Goal: Use online tool/utility: Utilize a website feature to perform a specific function

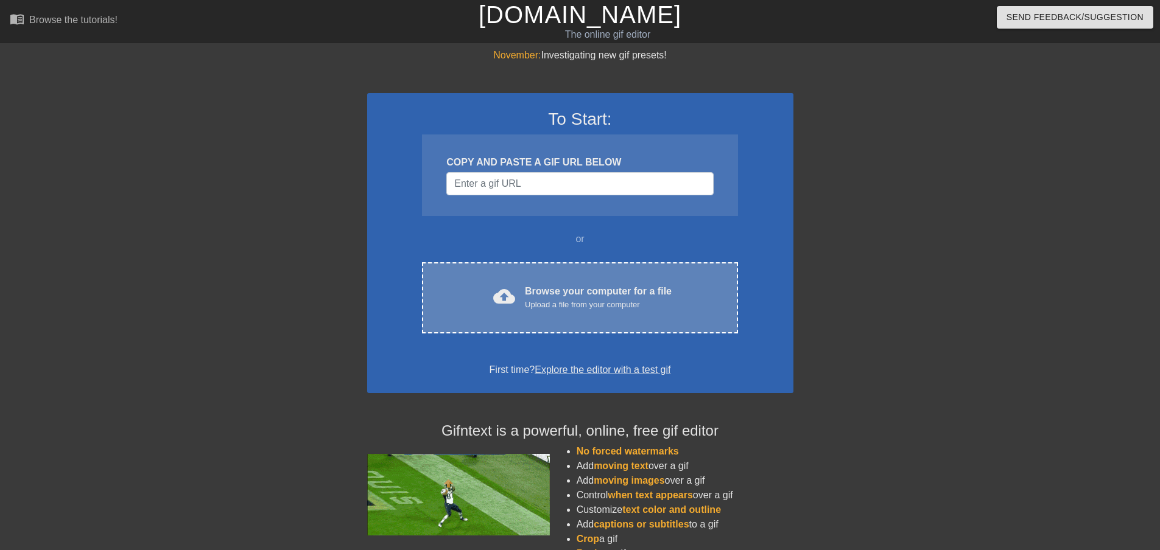
click at [584, 291] on div "Browse your computer for a file Upload a file from your computer" at bounding box center [598, 297] width 147 height 27
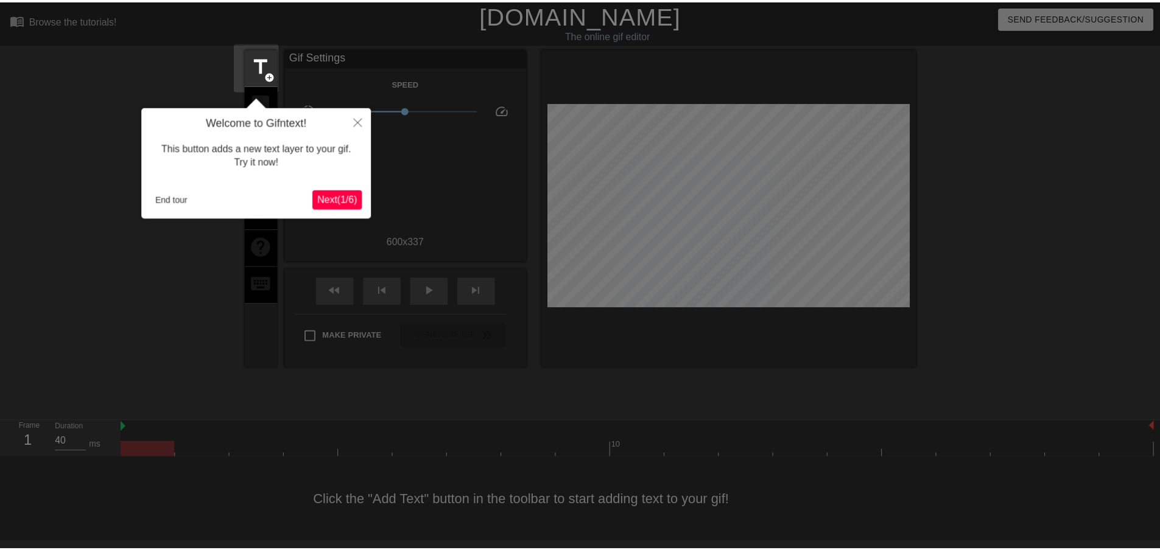
scroll to position [1, 0]
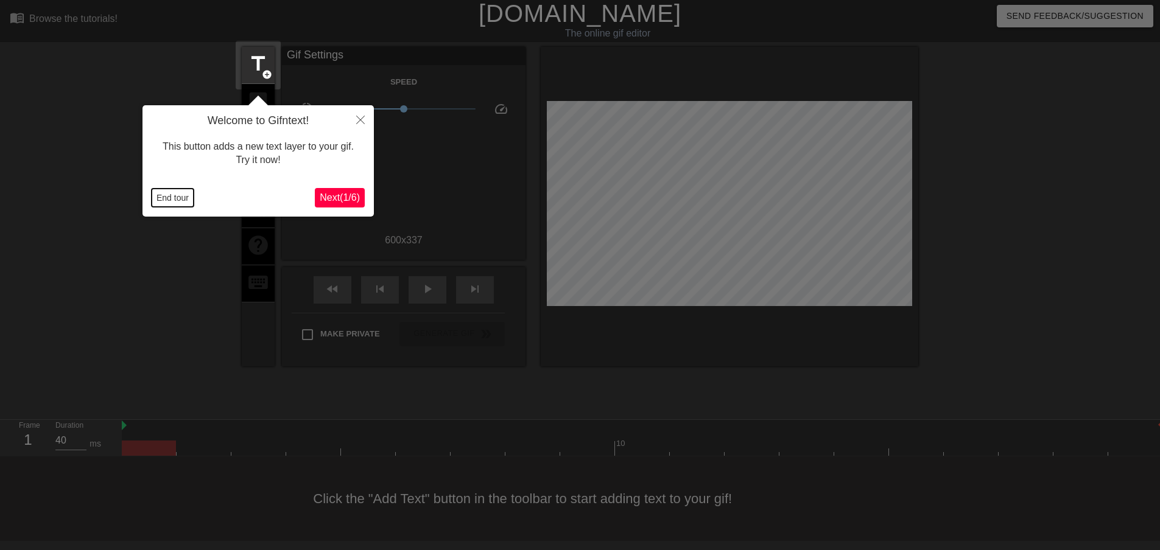
click at [180, 197] on button "End tour" at bounding box center [173, 198] width 42 height 18
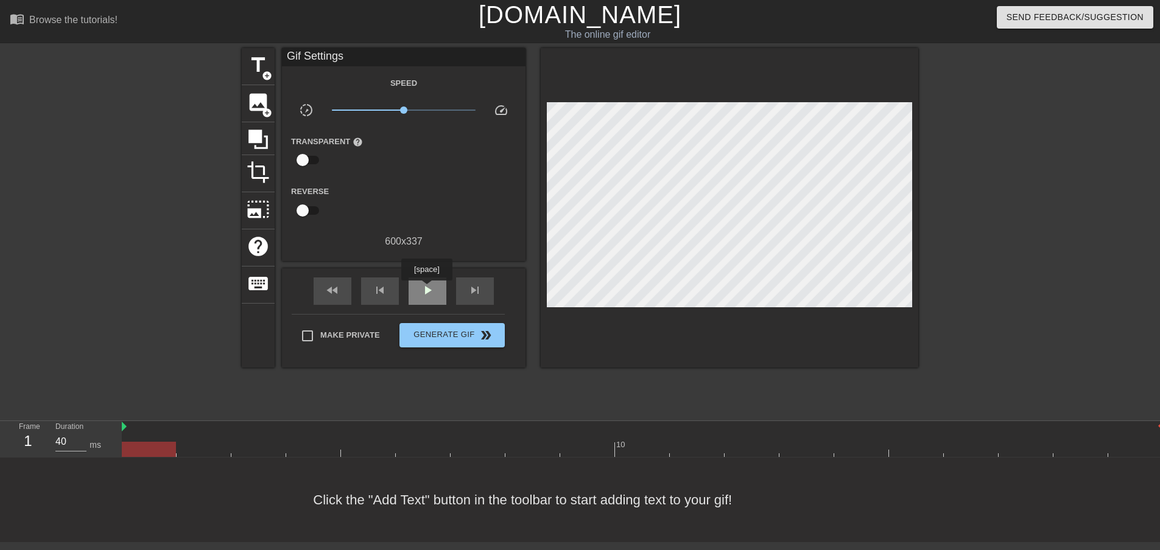
click at [430, 292] on span "play_arrow" at bounding box center [427, 290] width 15 height 15
click at [547, 18] on link "[DOMAIN_NAME]" at bounding box center [580, 14] width 203 height 27
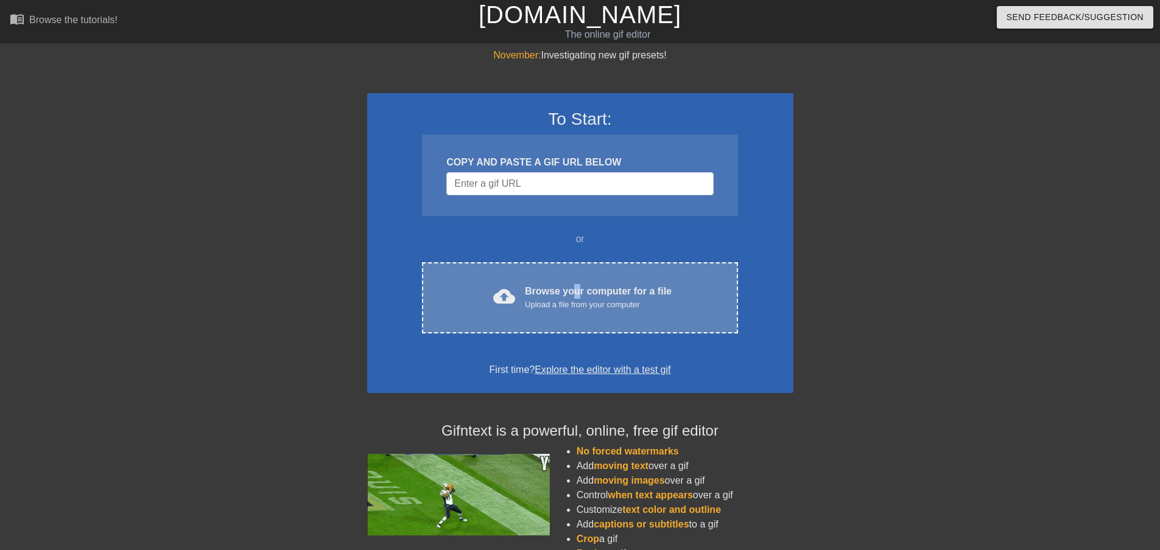
click at [575, 298] on div "Browse your computer for a file Upload a file from your computer" at bounding box center [598, 297] width 147 height 27
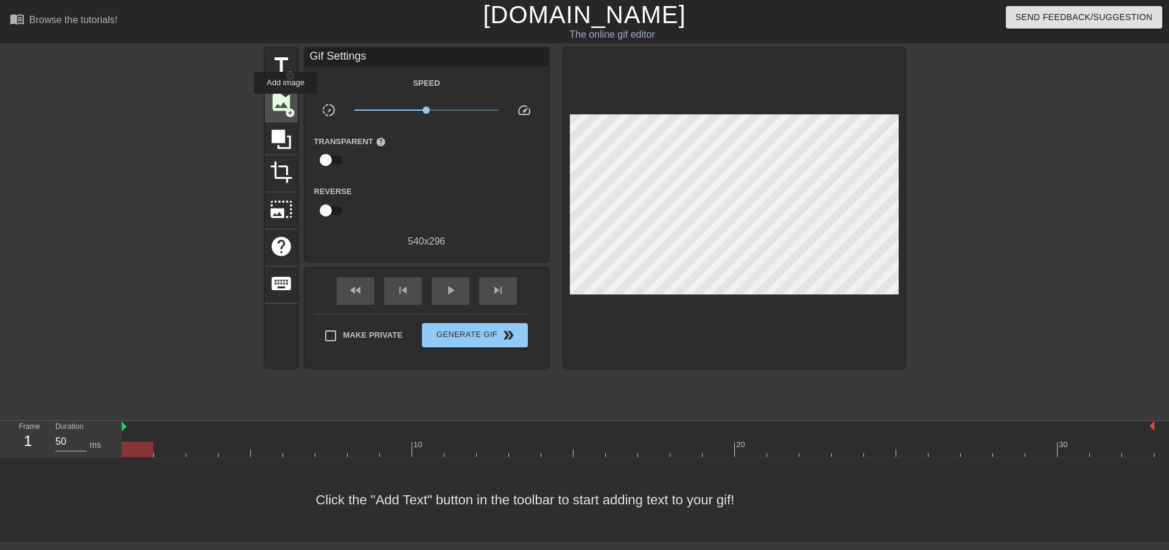
click at [286, 102] on span "image" at bounding box center [281, 102] width 23 height 23
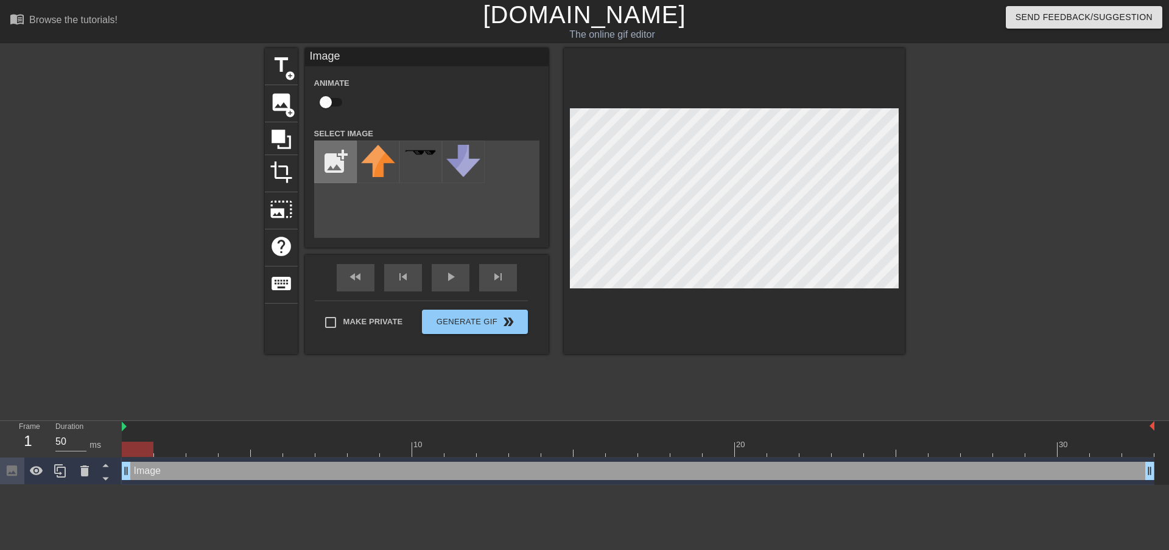
click at [332, 167] on input "file" at bounding box center [335, 161] width 41 height 41
click at [341, 161] on input "file" at bounding box center [335, 161] width 41 height 41
type input "C:\fakepath\croatia.jpg"
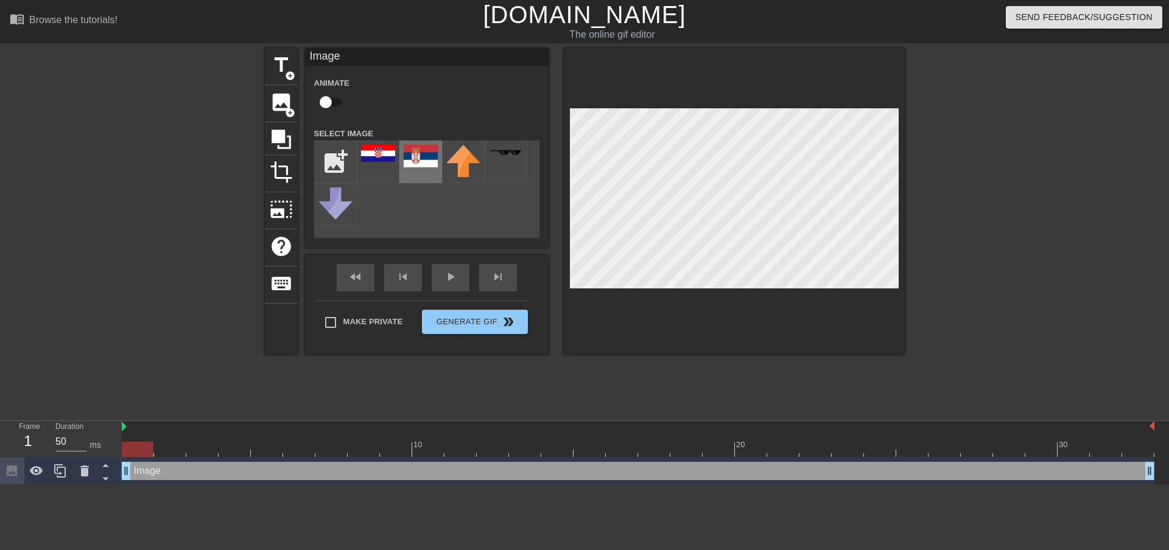
click at [421, 163] on img at bounding box center [421, 156] width 34 height 23
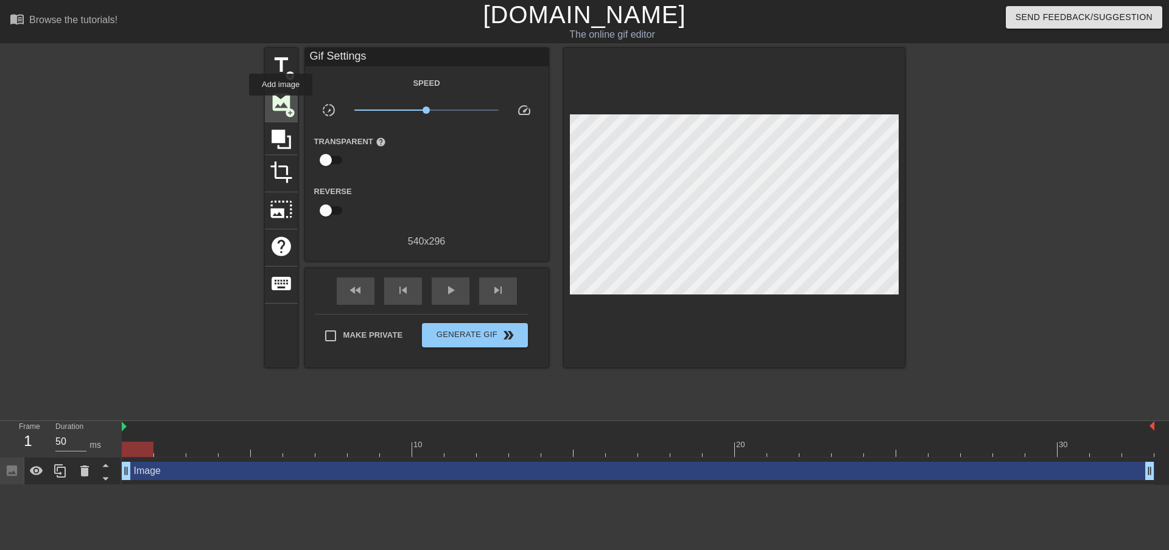
click at [281, 104] on span "image" at bounding box center [281, 102] width 23 height 23
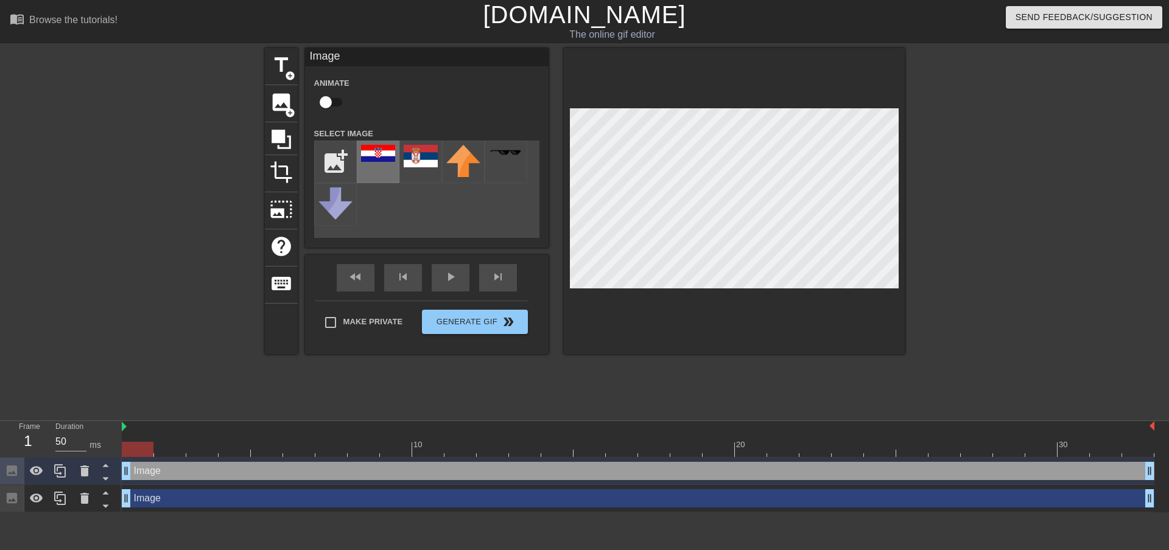
click at [383, 156] on img at bounding box center [378, 153] width 34 height 17
click at [619, 349] on div at bounding box center [734, 201] width 341 height 306
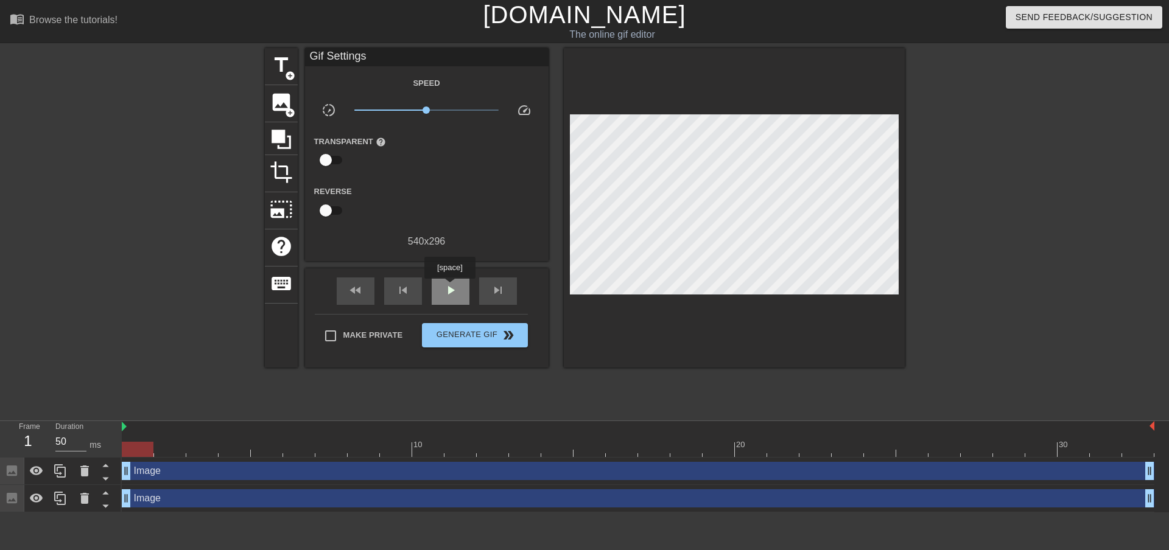
click at [450, 287] on span "play_arrow" at bounding box center [450, 290] width 15 height 15
click at [455, 287] on span "pause" at bounding box center [450, 290] width 15 height 15
drag, startPoint x: 311, startPoint y: 445, endPoint x: 136, endPoint y: 437, distance: 175.5
click at [136, 437] on div "10 20 30" at bounding box center [638, 439] width 1033 height 36
click at [284, 69] on span "title" at bounding box center [281, 65] width 23 height 23
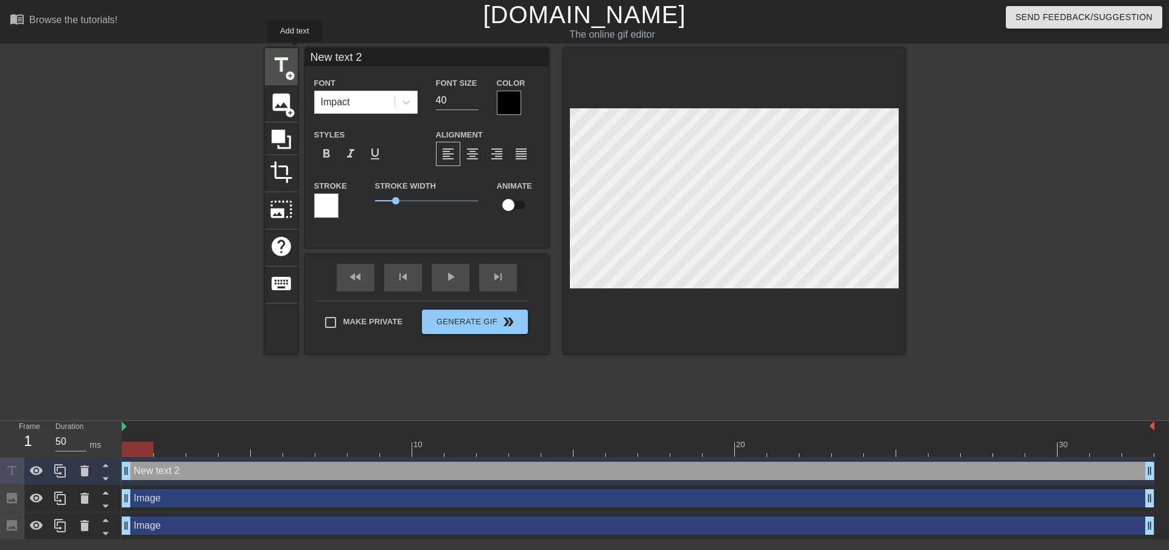
drag, startPoint x: 390, startPoint y: 58, endPoint x: 295, endPoint y: 51, distance: 95.3
click at [295, 51] on div "title add_circle image add_circle crop photo_size_select_large help keyboard Ne…" at bounding box center [585, 201] width 640 height 306
type input "Mlada hrvatica sa svojim SRPSKIM ocuhom"
click at [471, 101] on input "39" at bounding box center [457, 100] width 43 height 19
click at [471, 101] on input "38" at bounding box center [457, 100] width 43 height 19
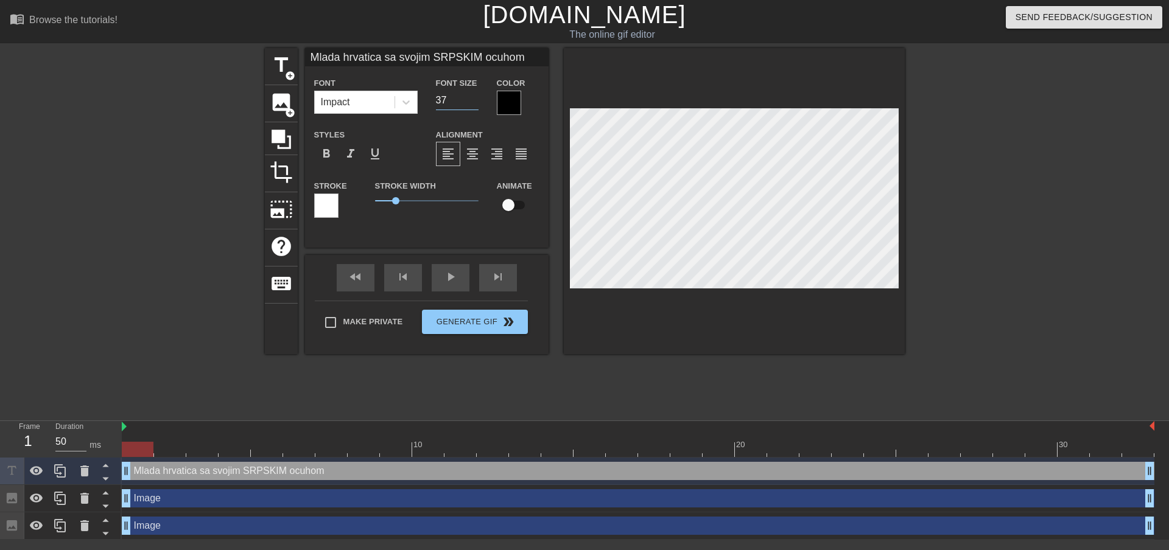
click at [471, 101] on input "37" at bounding box center [457, 100] width 43 height 19
click at [471, 101] on input "36" at bounding box center [457, 100] width 43 height 19
click at [471, 101] on input "35" at bounding box center [457, 100] width 43 height 19
click at [472, 101] on input "34" at bounding box center [457, 100] width 43 height 19
click at [473, 101] on input "33" at bounding box center [457, 100] width 43 height 19
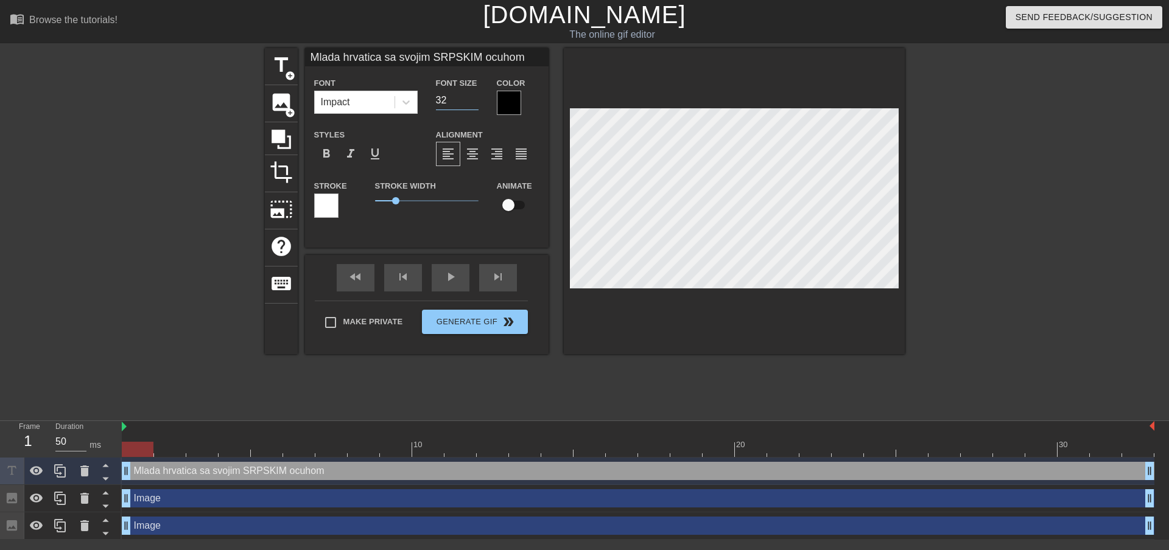
click at [474, 101] on input "32" at bounding box center [457, 100] width 43 height 19
click at [474, 101] on input "31" at bounding box center [457, 100] width 43 height 19
click at [475, 104] on input "30" at bounding box center [457, 100] width 43 height 19
type input "31"
click at [472, 98] on input "31" at bounding box center [457, 100] width 43 height 19
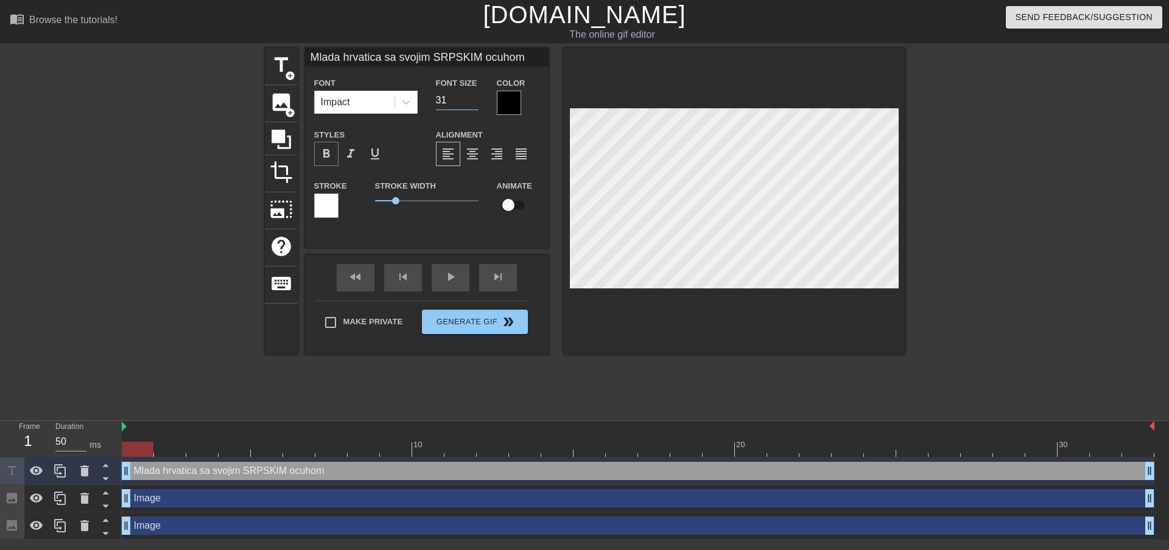
click at [325, 152] on span "format_bold" at bounding box center [326, 154] width 15 height 15
click at [333, 206] on div at bounding box center [326, 206] width 24 height 24
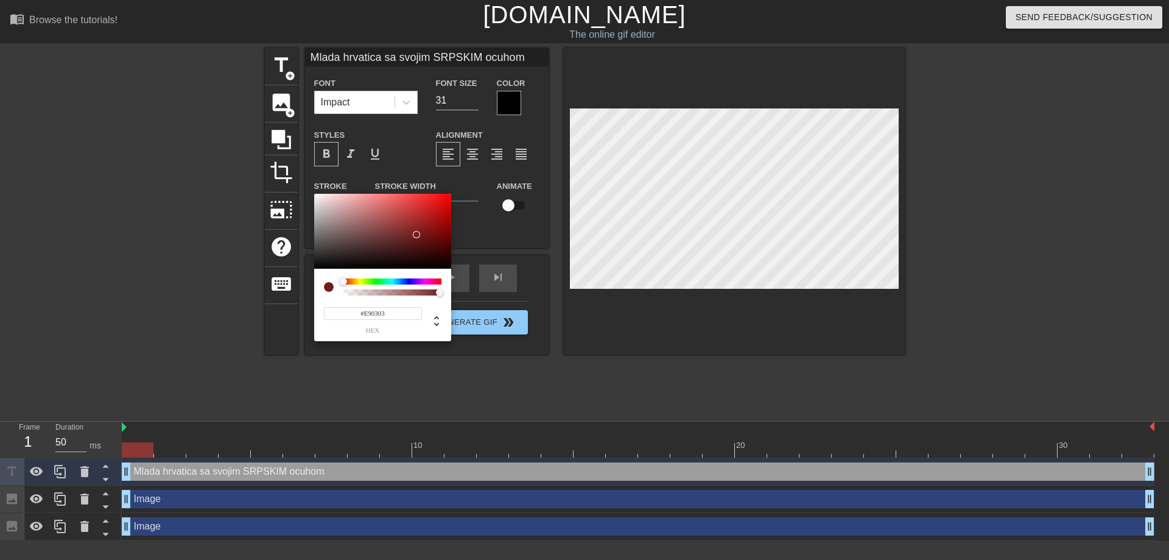
type input "#FF0000"
drag, startPoint x: 421, startPoint y: 229, endPoint x: 463, endPoint y: 179, distance: 65.2
click at [460, 176] on div "#FF0000 hex" at bounding box center [584, 280] width 1169 height 560
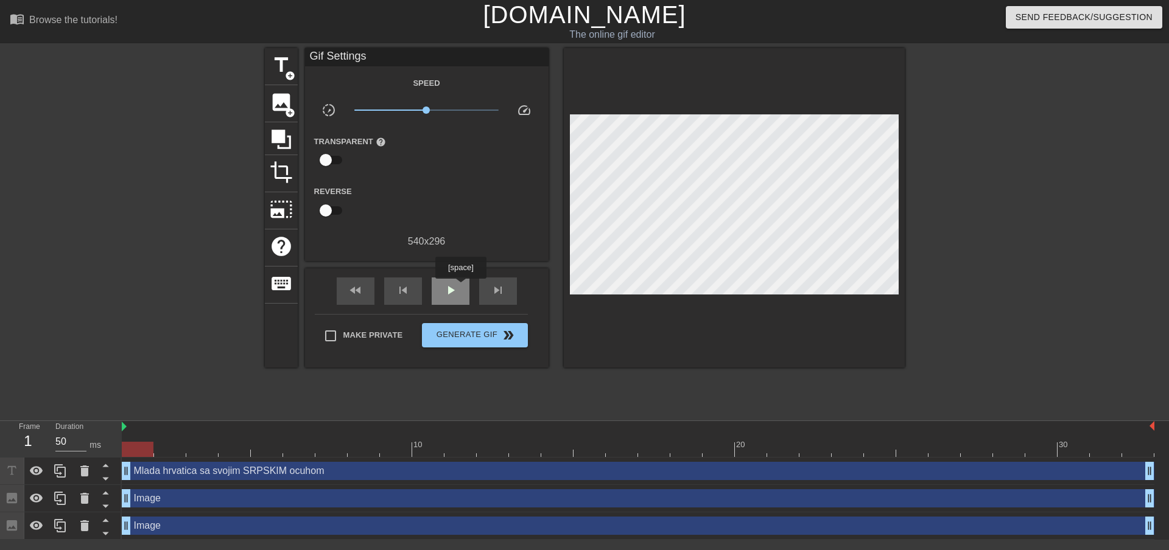
click at [458, 289] on div "play_arrow" at bounding box center [451, 291] width 38 height 27
click at [574, 19] on link "[DOMAIN_NAME]" at bounding box center [584, 14] width 203 height 27
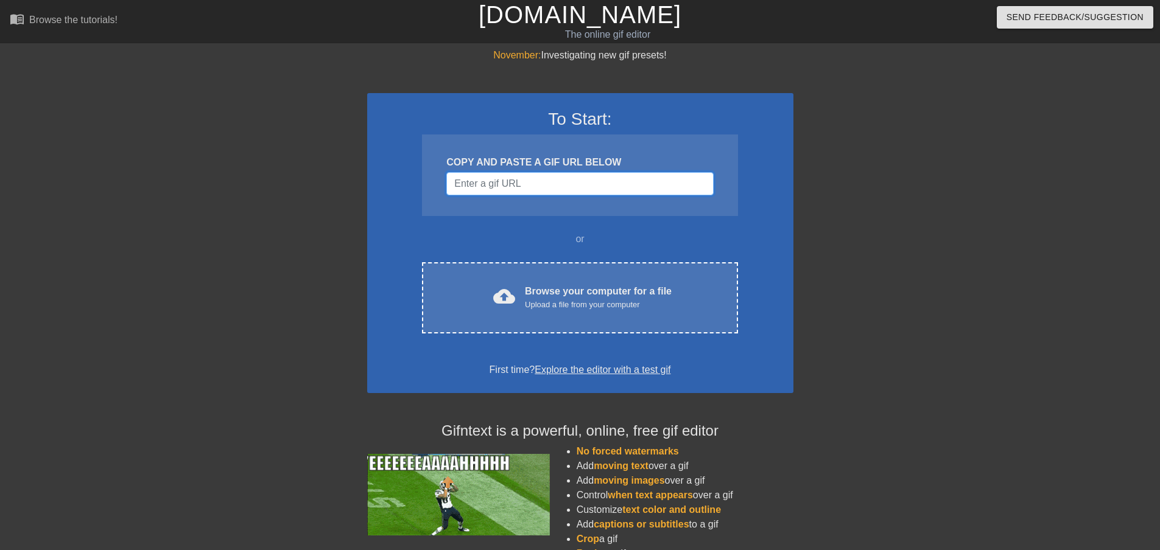
click at [563, 187] on input "Username" at bounding box center [579, 183] width 267 height 23
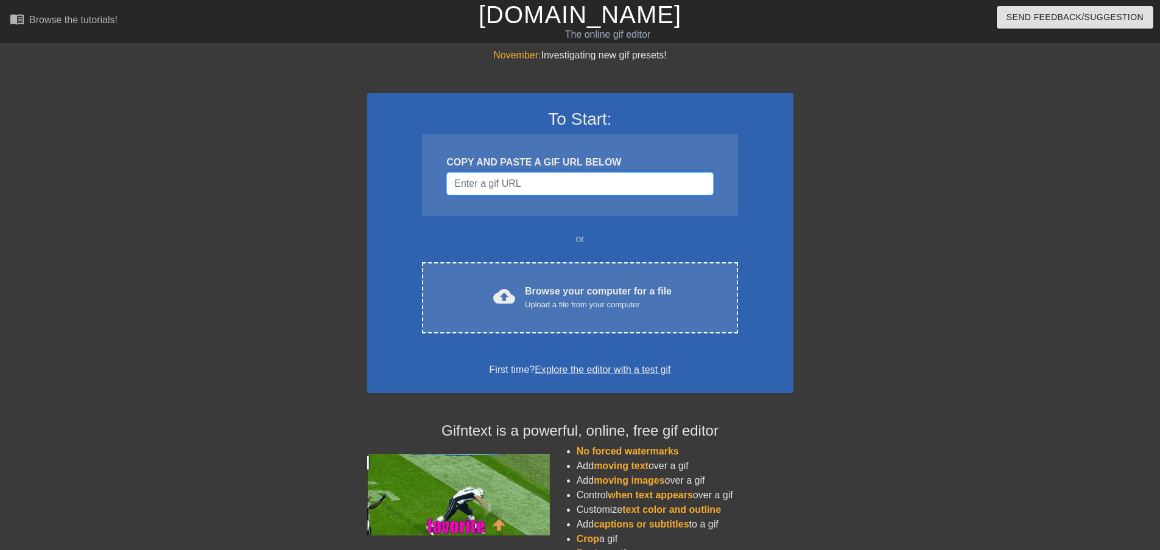
paste input "[URL][DOMAIN_NAME]"
type input "[URL][DOMAIN_NAME]"
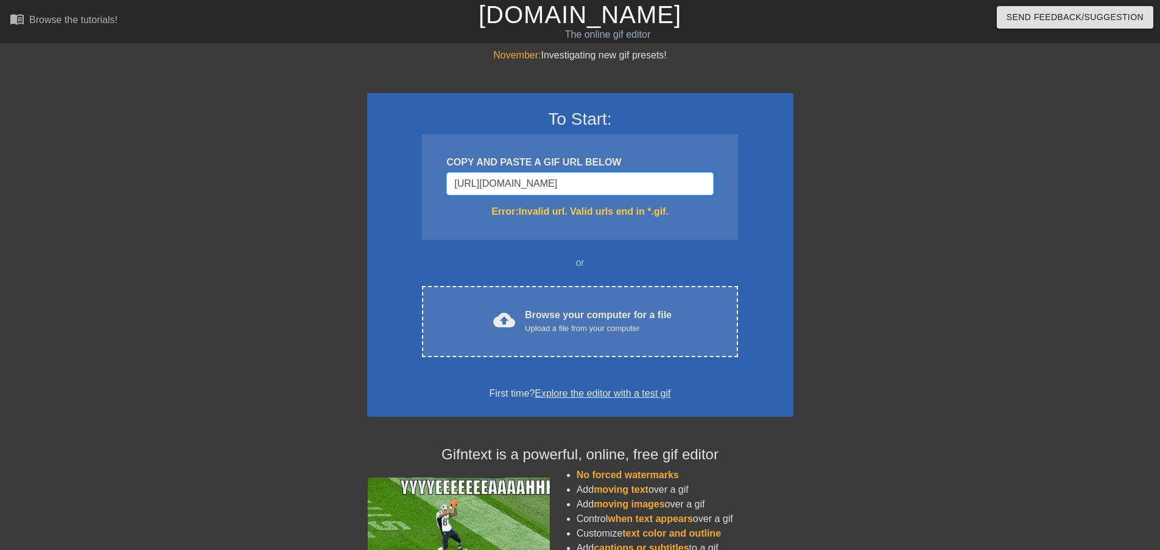
drag, startPoint x: 710, startPoint y: 185, endPoint x: 343, endPoint y: 178, distance: 367.8
click at [343, 178] on div "November: Investigating new gif presets! To Start: COPY AND PASTE A GIF URL BEL…" at bounding box center [580, 358] width 1160 height 620
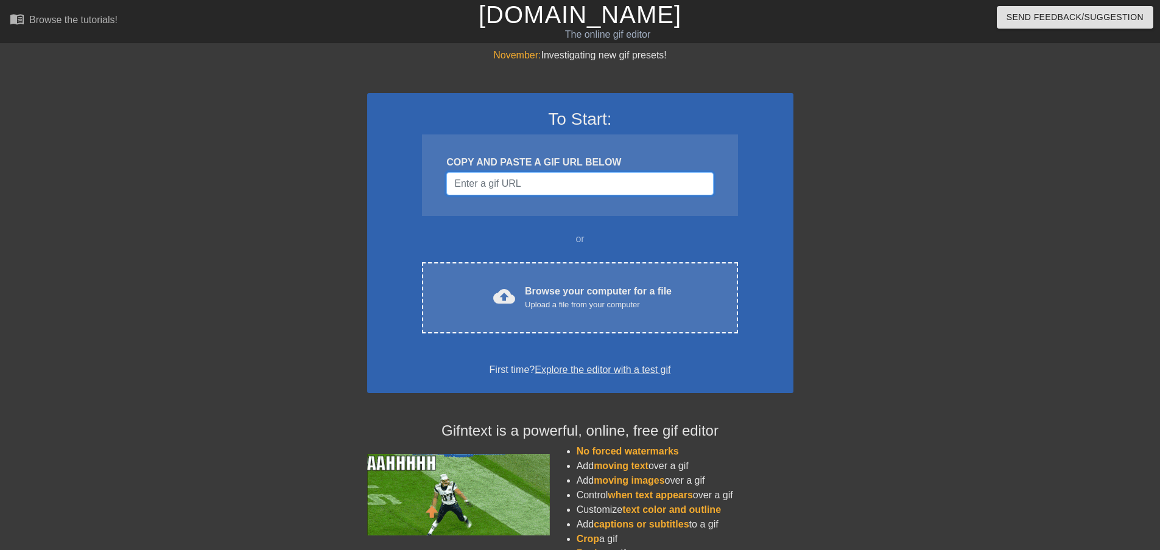
click at [538, 179] on input "Username" at bounding box center [579, 183] width 267 height 23
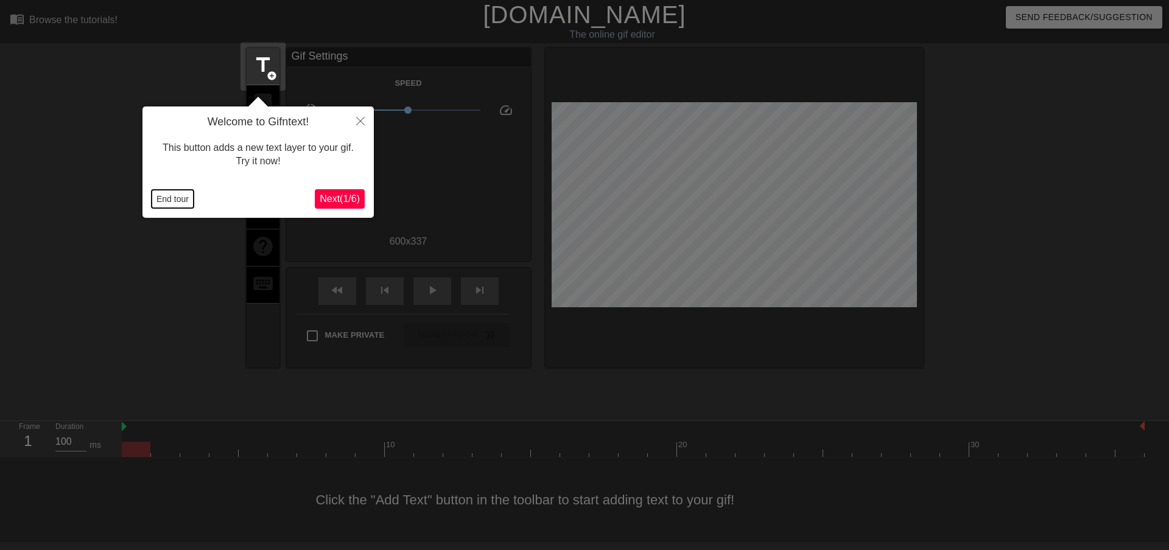
click at [175, 194] on button "End tour" at bounding box center [173, 199] width 42 height 18
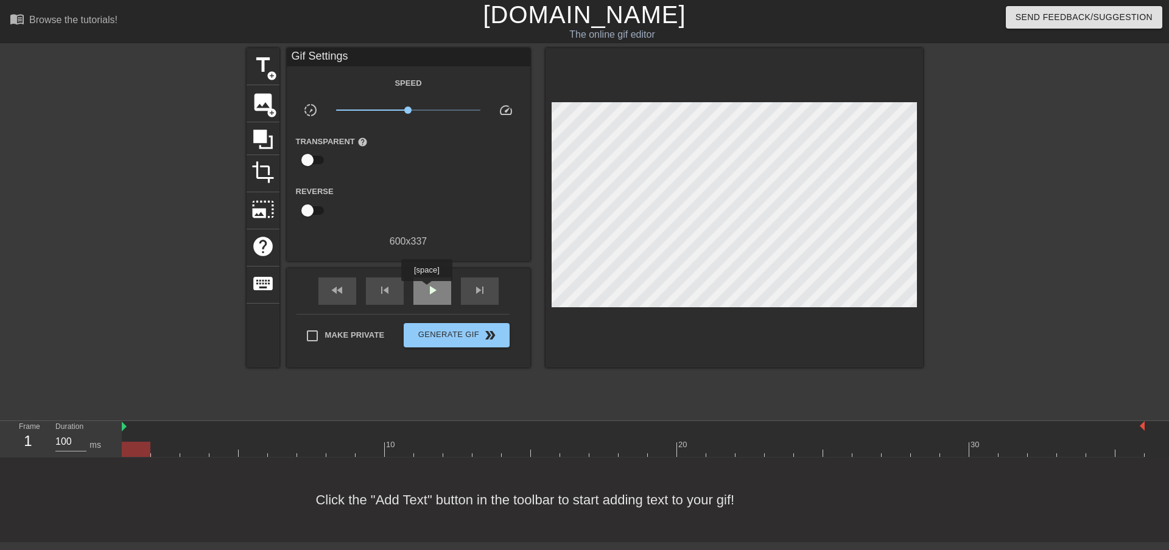
click at [426, 290] on span "play_arrow" at bounding box center [432, 290] width 15 height 15
click at [427, 290] on span "pause" at bounding box center [432, 290] width 15 height 15
drag, startPoint x: 427, startPoint y: 448, endPoint x: 140, endPoint y: 433, distance: 287.7
click at [140, 433] on div "10 20 30" at bounding box center [633, 439] width 1023 height 36
click at [265, 66] on span "title" at bounding box center [262, 65] width 23 height 23
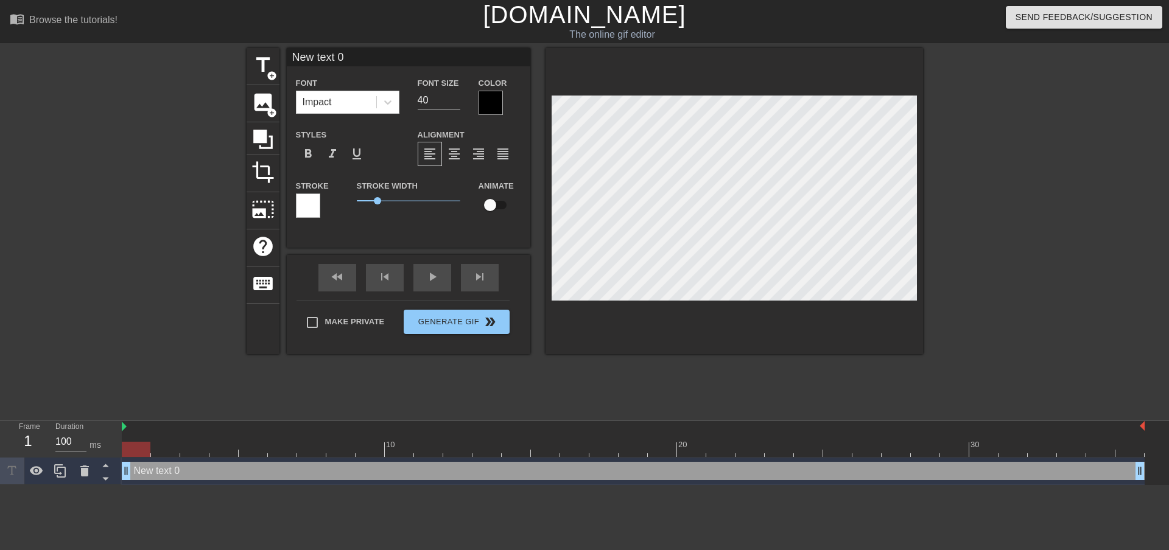
drag, startPoint x: 357, startPoint y: 58, endPoint x: 281, endPoint y: 54, distance: 76.8
click at [281, 54] on div "title add_circle image add_circle crop photo_size_select_large help keyboard Ne…" at bounding box center [585, 201] width 676 height 306
drag, startPoint x: 427, startPoint y: 57, endPoint x: 532, endPoint y: 58, distance: 104.7
click at [532, 57] on div "title add_circle image add_circle crop photo_size_select_large help keyboard Sr…" at bounding box center [585, 201] width 676 height 306
type input "[DEMOGRAPHIC_DATA] jebe hrvatskog decaka"
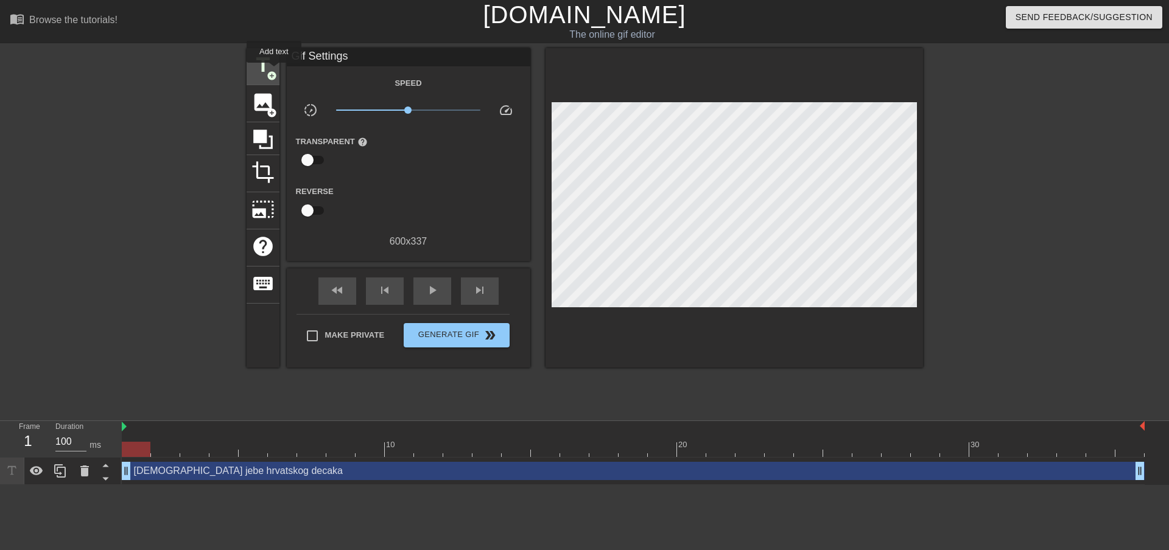
click at [274, 71] on span "add_circle" at bounding box center [272, 76] width 10 height 10
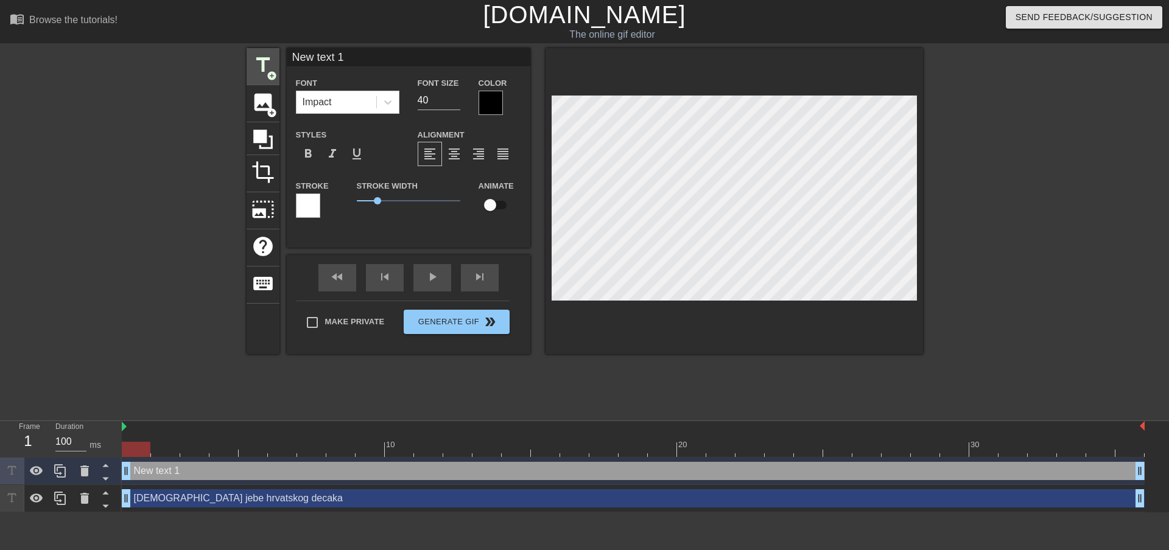
drag, startPoint x: 405, startPoint y: 62, endPoint x: 276, endPoint y: 57, distance: 129.2
click at [276, 57] on div "title add_circle image add_circle crop photo_size_select_large help keyboard Ne…" at bounding box center [585, 201] width 676 height 306
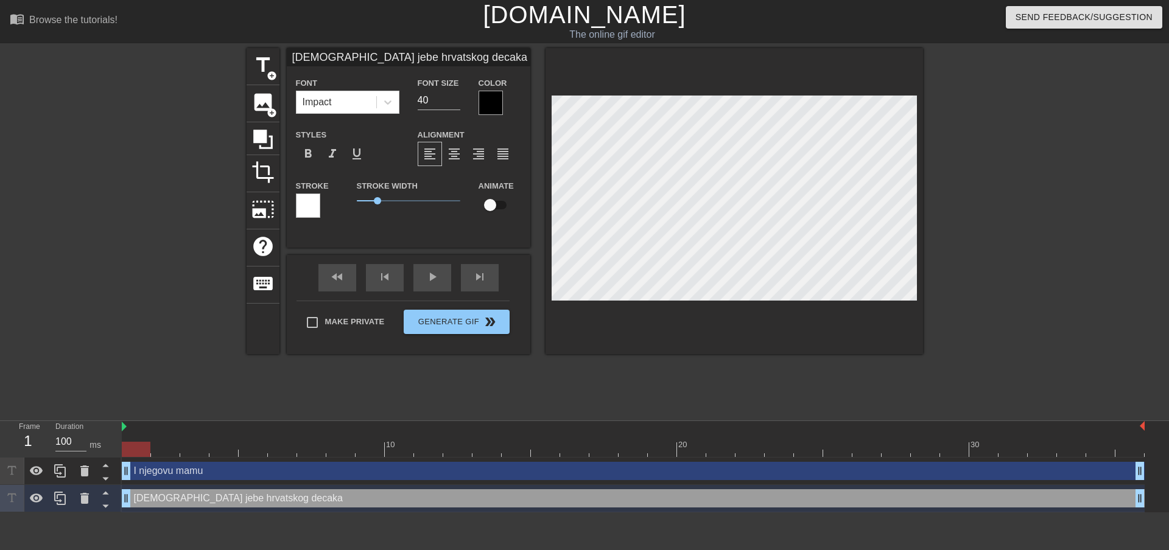
type input "I njegovu mamu"
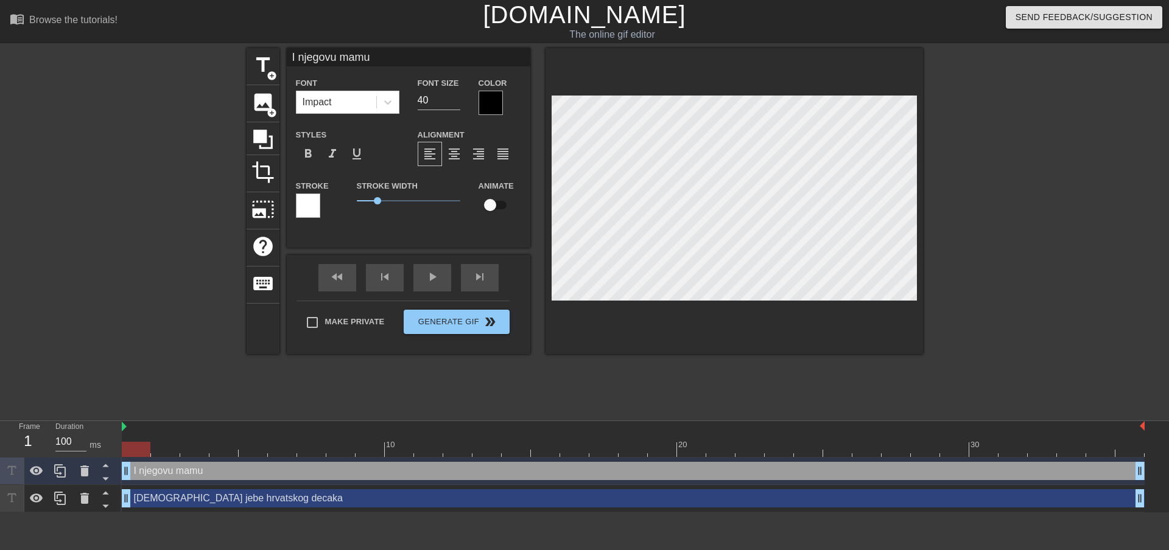
click at [314, 202] on div at bounding box center [308, 206] width 24 height 24
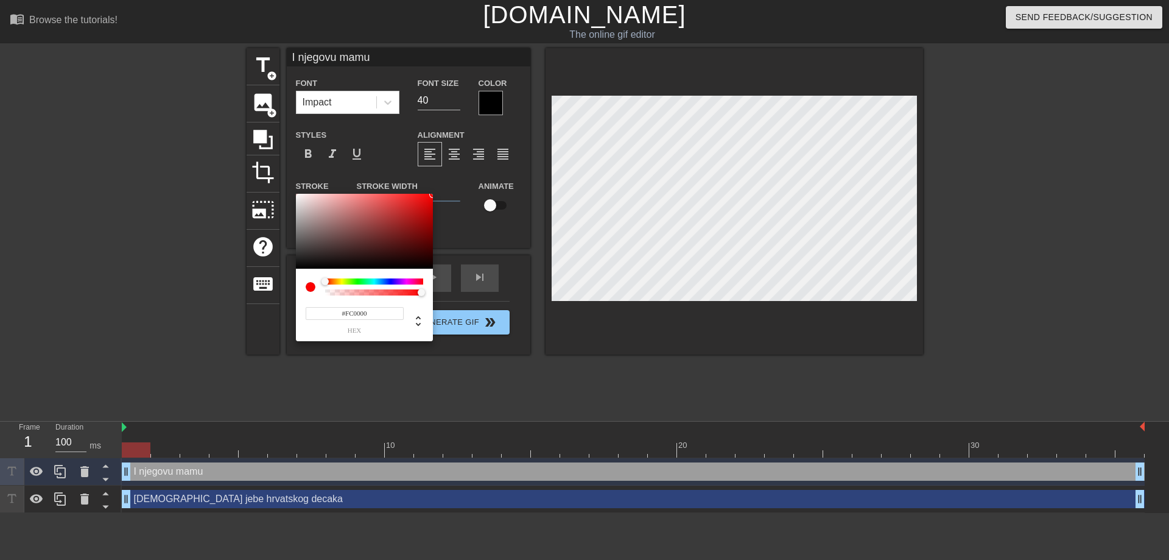
type input "#FF0000"
drag, startPoint x: 410, startPoint y: 214, endPoint x: 442, endPoint y: 187, distance: 41.9
click at [443, 188] on div "#FF0000 hex" at bounding box center [584, 280] width 1169 height 560
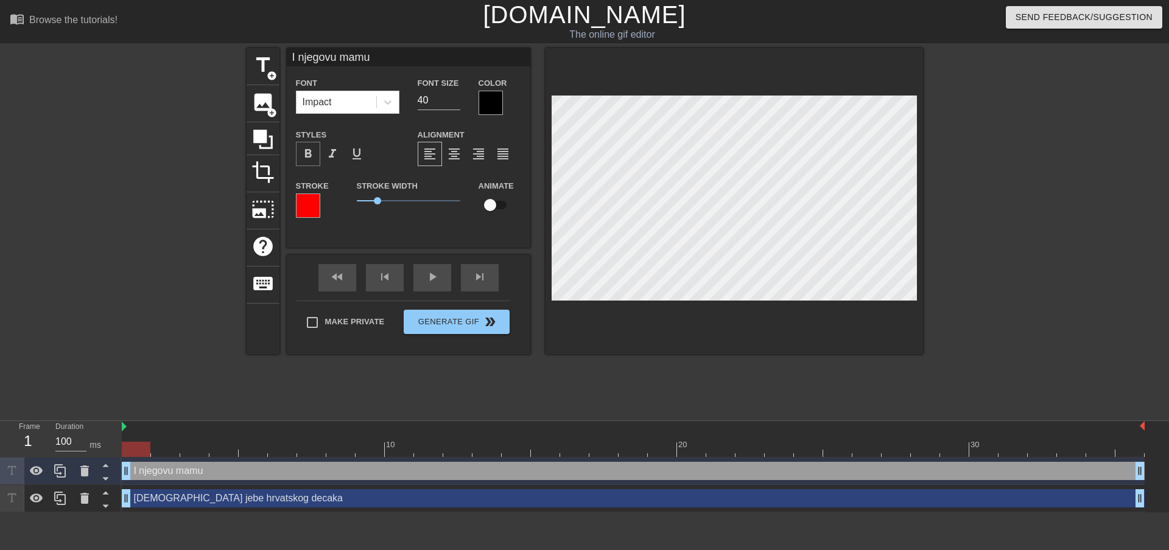
click at [312, 152] on span "format_bold" at bounding box center [308, 154] width 15 height 15
type input "[DEMOGRAPHIC_DATA] jebe hrvatskog decaka"
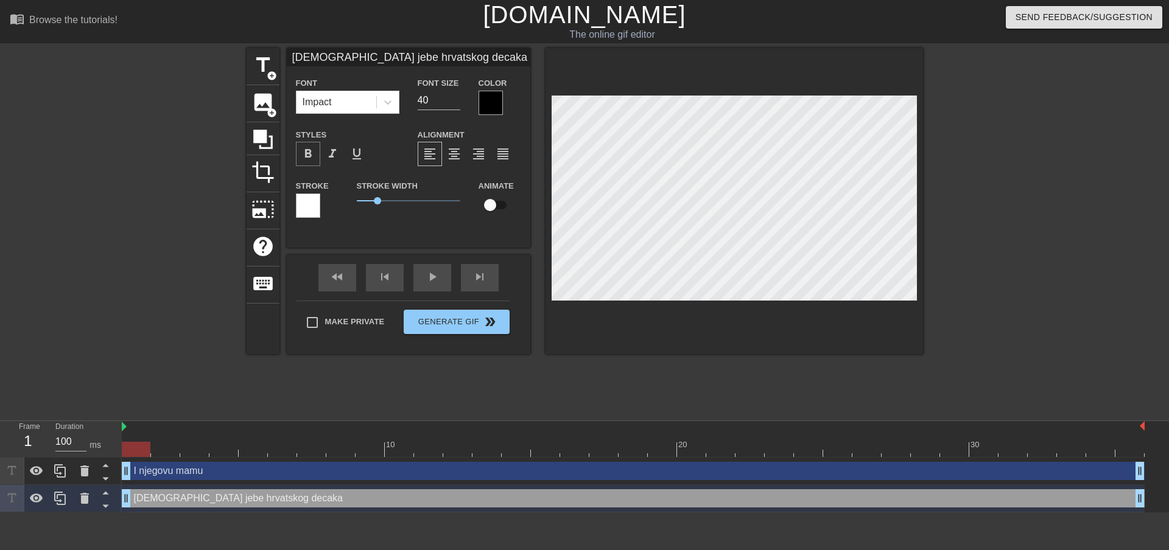
click at [305, 154] on span "format_bold" at bounding box center [308, 154] width 15 height 15
click at [318, 196] on div at bounding box center [308, 206] width 24 height 24
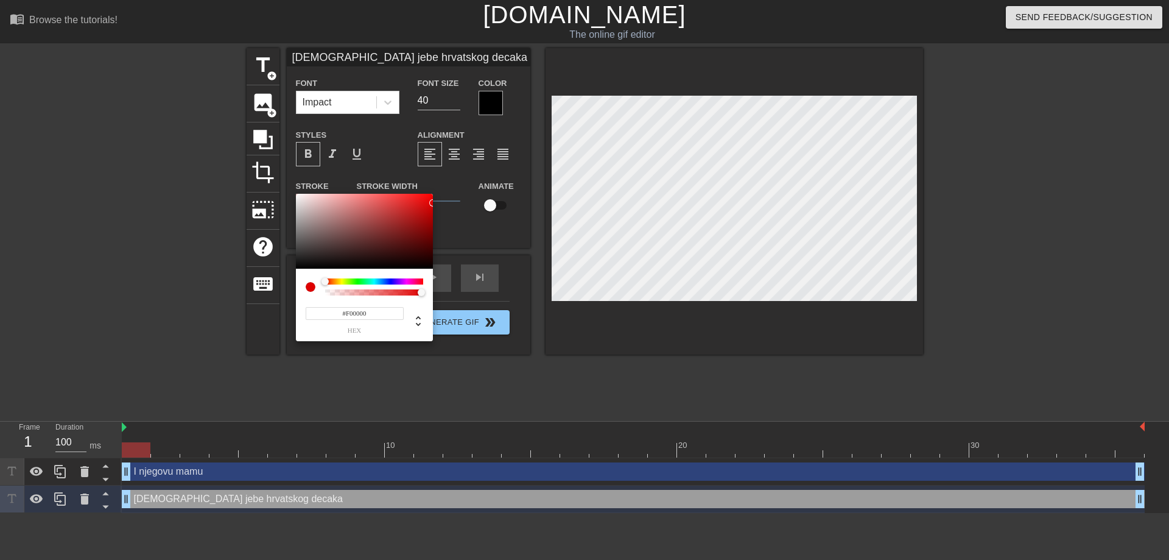
type input "#FF0000"
drag, startPoint x: 435, startPoint y: 219, endPoint x: 455, endPoint y: 187, distance: 38.3
click at [455, 187] on div "#FF0000 hex" at bounding box center [584, 280] width 1169 height 560
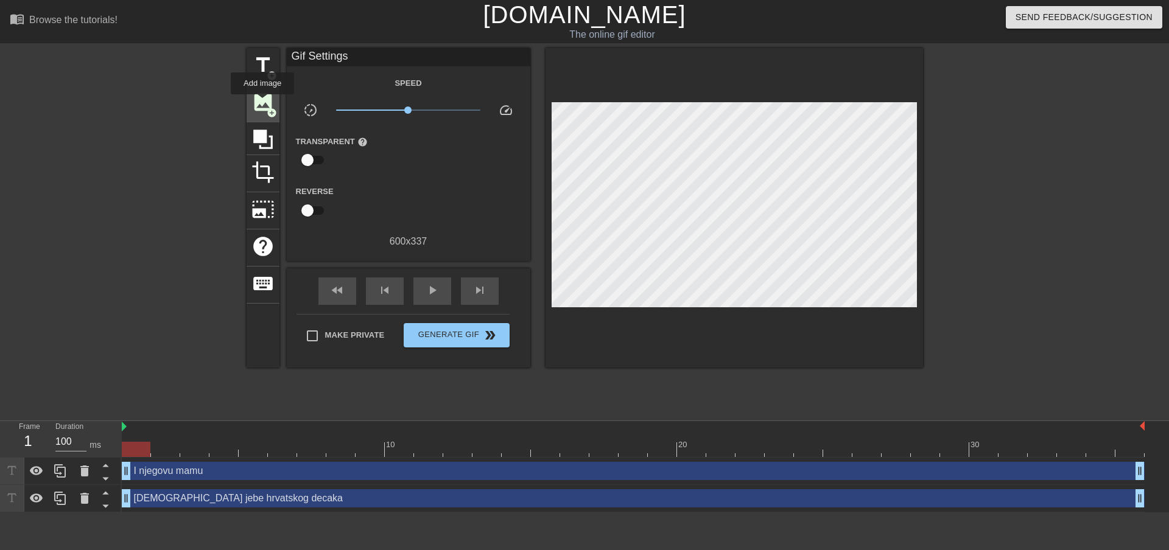
click at [262, 103] on span "image" at bounding box center [262, 102] width 23 height 23
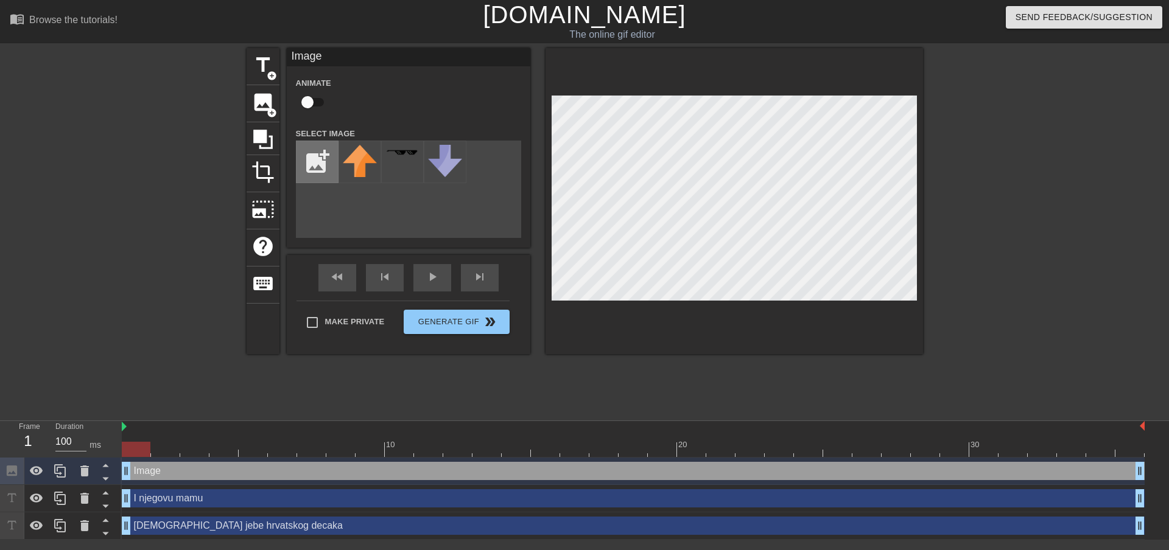
click at [318, 160] on input "file" at bounding box center [316, 161] width 41 height 41
click at [325, 156] on input "file" at bounding box center [316, 161] width 41 height 41
type input "C:\fakepath\croatia.jpg"
click at [404, 159] on img at bounding box center [402, 156] width 34 height 23
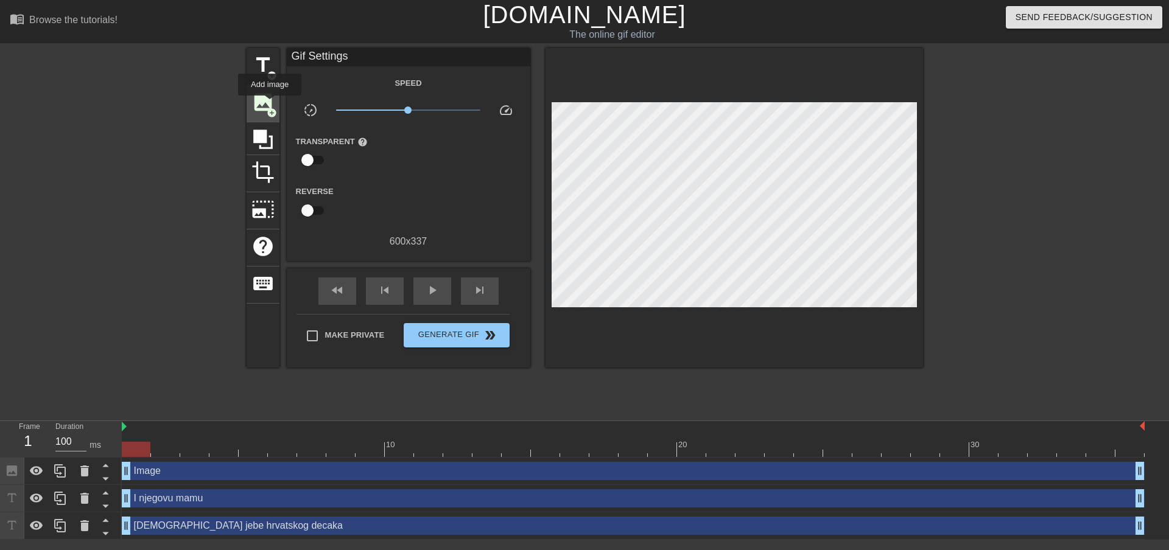
click at [270, 104] on span "image" at bounding box center [262, 102] width 23 height 23
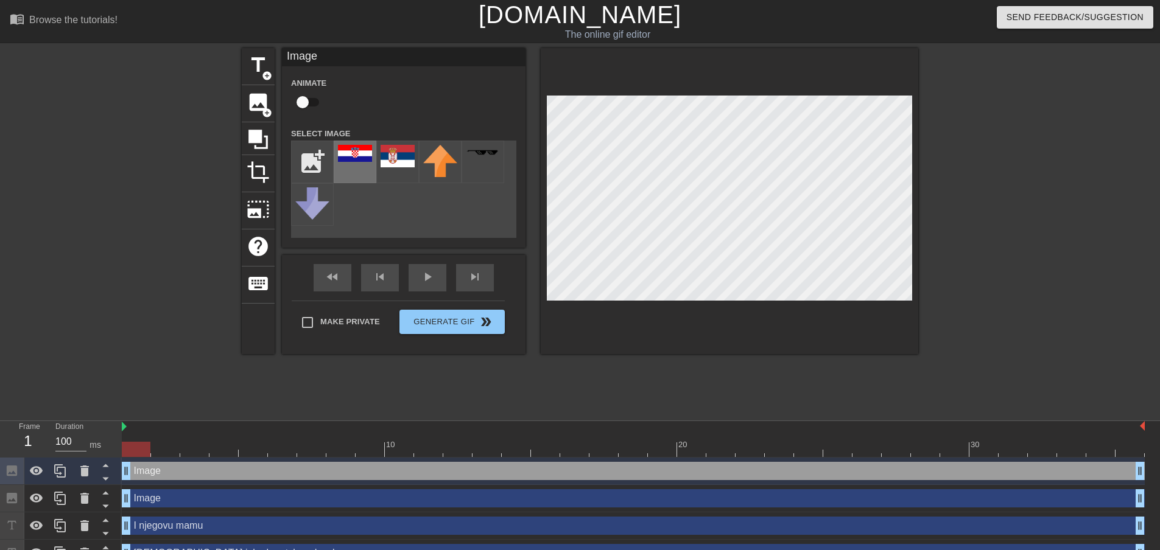
click at [352, 148] on img at bounding box center [355, 153] width 34 height 17
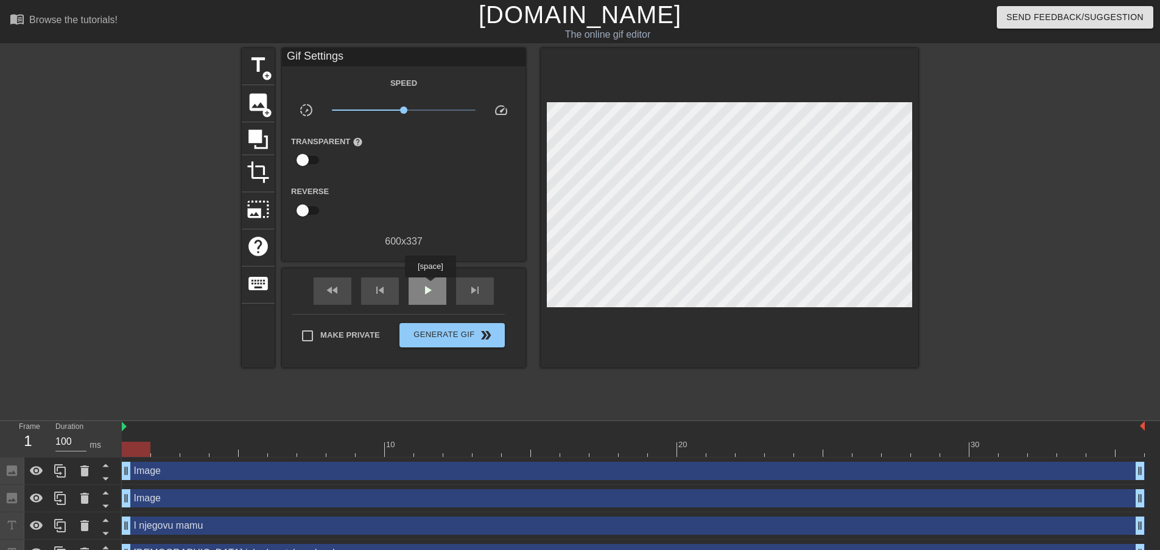
click at [430, 286] on span "play_arrow" at bounding box center [427, 290] width 15 height 15
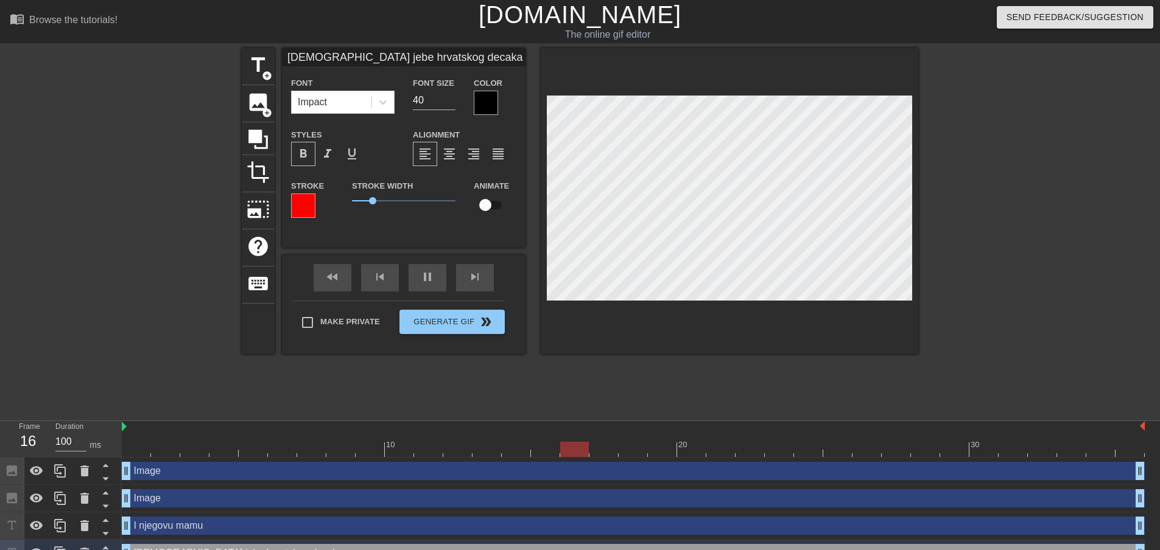
drag, startPoint x: 312, startPoint y: 52, endPoint x: 293, endPoint y: 54, distance: 18.3
click at [293, 54] on input "[DEMOGRAPHIC_DATA] jebe hrvatskog decaka" at bounding box center [404, 57] width 244 height 18
drag, startPoint x: 397, startPoint y: 57, endPoint x: 436, endPoint y: 55, distance: 39.0
click at [436, 55] on input "[DEMOGRAPHIC_DATA] jebe hrvatskog decaka" at bounding box center [404, 57] width 244 height 18
type input "[DEMOGRAPHIC_DATA] jebe hrvatskog momka"
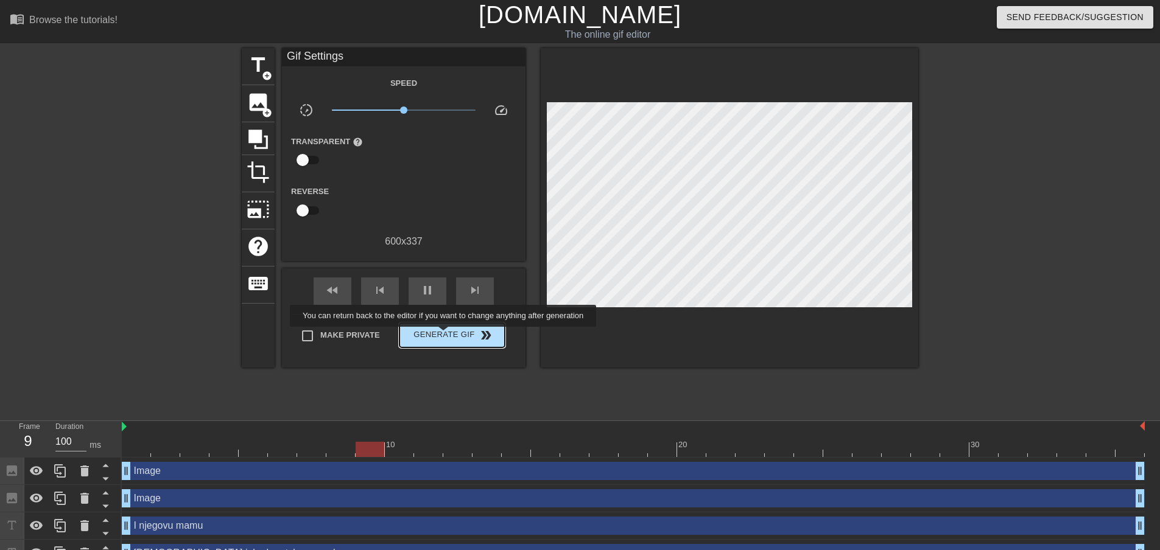
click at [445, 336] on span "Generate Gif double_arrow" at bounding box center [452, 335] width 96 height 15
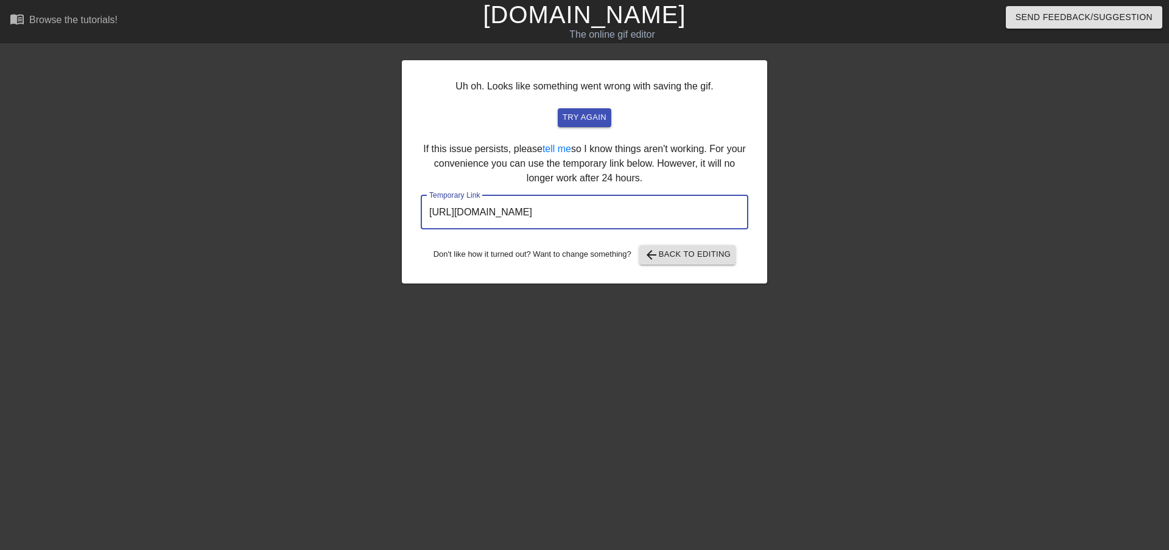
drag, startPoint x: 706, startPoint y: 219, endPoint x: 387, endPoint y: 214, distance: 319.1
click at [387, 214] on div "Uh oh. Looks like something went wrong with saving the gif. try again If this i…" at bounding box center [584, 230] width 1169 height 365
click at [570, 7] on link "[DOMAIN_NAME]" at bounding box center [584, 14] width 203 height 27
